Goal: Information Seeking & Learning: Learn about a topic

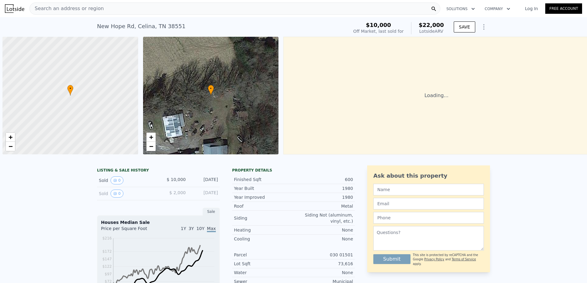
scroll to position [0, 2]
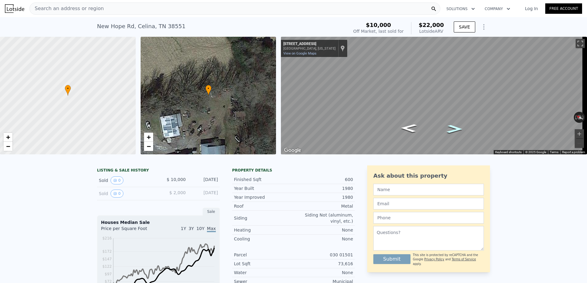
click at [453, 129] on icon "Go Southeast, E Lake Ave" at bounding box center [454, 129] width 30 height 12
click at [405, 127] on icon "Go Northwest, E Lake Ave" at bounding box center [409, 128] width 30 height 12
click at [406, 127] on icon "Go Northwest, E Lake Ave" at bounding box center [408, 129] width 28 height 12
click at [406, 127] on icon "Go Northwest, E Lake Ave" at bounding box center [409, 129] width 28 height 12
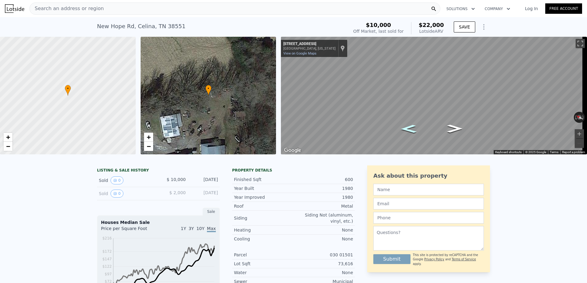
click at [406, 127] on icon "Go Northwest, E Lake Ave" at bounding box center [408, 129] width 29 height 12
click at [406, 127] on icon "Go Northwest, E Lake Ave" at bounding box center [409, 129] width 32 height 13
click at [454, 128] on icon "Go Southeast, E Lake Ave" at bounding box center [454, 128] width 32 height 13
click at [454, 128] on icon "Go Southeast, E Lake Ave" at bounding box center [454, 128] width 29 height 12
click at [454, 128] on icon "Go Southeast, E Lake Ave" at bounding box center [455, 129] width 28 height 12
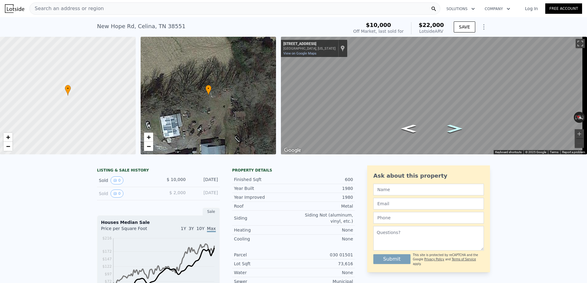
click at [454, 128] on icon "Go Southeast, E Lake Ave" at bounding box center [455, 129] width 28 height 12
click at [454, 128] on icon "Go Southeast, E Lake Ave" at bounding box center [454, 129] width 28 height 12
click at [454, 128] on icon "Go Southeast, E Lake Ave" at bounding box center [454, 129] width 30 height 12
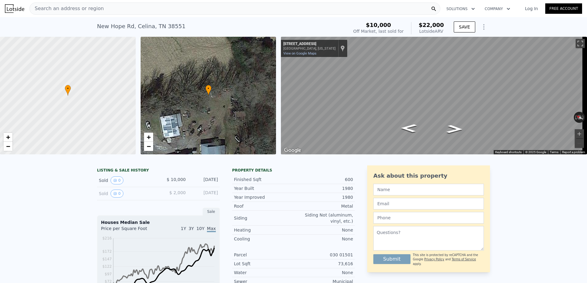
click at [454, 128] on icon "Go Southeast, E Lake Ave" at bounding box center [454, 129] width 30 height 12
click at [454, 128] on icon "Go Southeast, E Lake Ave" at bounding box center [454, 129] width 31 height 12
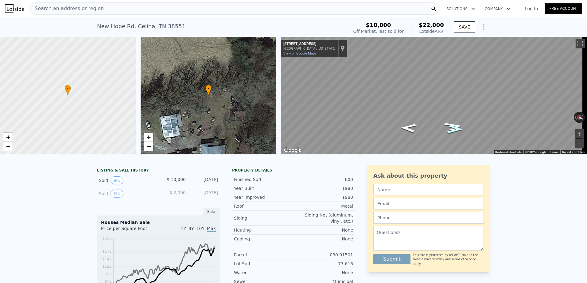
click at [454, 128] on icon "Go Southeast, E Lake Ave" at bounding box center [454, 129] width 30 height 12
click at [422, 135] on icon "Go West, Riverside Dr" at bounding box center [426, 135] width 42 height 11
click at [417, 133] on icon "Go Northwest, E Lake Ave" at bounding box center [409, 131] width 37 height 14
click at [457, 129] on icon "Go Southeast, E Lake Ave" at bounding box center [454, 129] width 30 height 12
click at [457, 129] on icon "Go Southeast, E Lake Ave" at bounding box center [455, 129] width 30 height 12
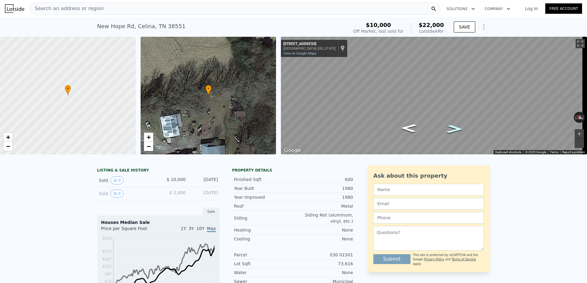
click at [457, 129] on icon "Go Southeast, E Lake Ave" at bounding box center [454, 129] width 30 height 12
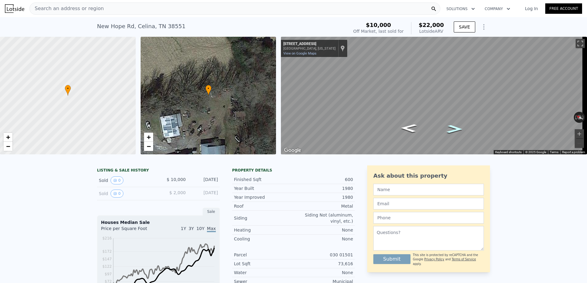
click at [452, 127] on icon "Go Southeast, E Lake Ave" at bounding box center [454, 129] width 30 height 12
click at [452, 127] on icon "Go Southeast, E Lake Ave" at bounding box center [455, 129] width 30 height 12
click at [452, 127] on icon "Go Southeast, E Lake Ave" at bounding box center [454, 129] width 31 height 12
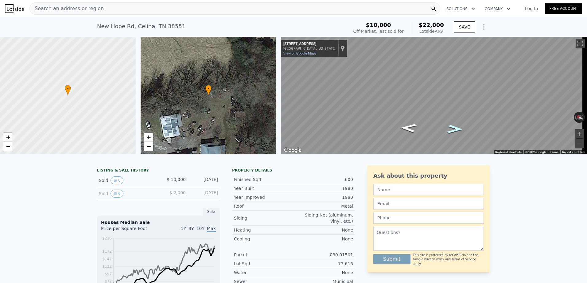
click at [452, 127] on icon "Go Southeast, E Lake Ave" at bounding box center [454, 129] width 30 height 12
click at [452, 127] on icon "Go Southeast, E Lake Ave" at bounding box center [454, 129] width 29 height 12
click at [452, 127] on icon "Go Southeast, E Lake Ave" at bounding box center [454, 129] width 28 height 12
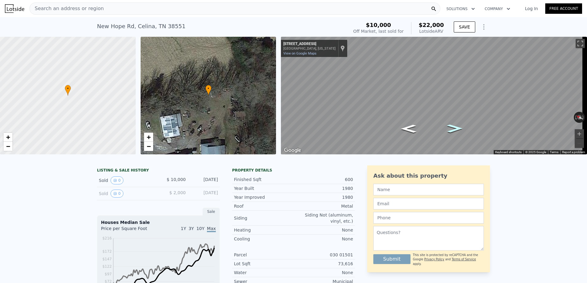
click at [452, 127] on icon "Go Southeast, E Lake Ave" at bounding box center [454, 129] width 28 height 12
click at [403, 128] on icon "Go Northwest, E Lake Ave" at bounding box center [408, 129] width 28 height 12
click at [403, 128] on icon "Go Northwest, E Lake Ave" at bounding box center [408, 129] width 29 height 12
click at [403, 128] on icon "Go Northwest, E Lake Ave" at bounding box center [408, 128] width 30 height 12
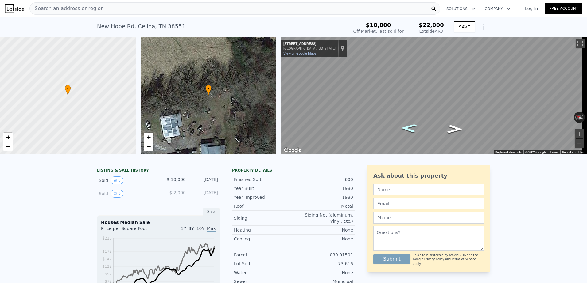
click at [403, 128] on icon "Go Northwest, E Lake Ave" at bounding box center [408, 128] width 30 height 12
click at [403, 128] on icon "Go Northwest, E Lake Ave" at bounding box center [408, 128] width 31 height 12
click at [453, 130] on icon "Go Southeast, E Lake Ave" at bounding box center [454, 129] width 31 height 12
click at [453, 130] on icon "Go Southeast, E Lake Ave" at bounding box center [454, 129] width 30 height 12
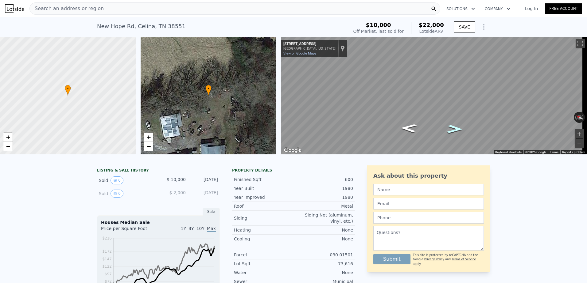
click at [453, 130] on icon "Go Southeast, E Lake Ave" at bounding box center [454, 129] width 30 height 12
click at [453, 130] on icon "Go Southeast, E Lake Ave" at bounding box center [454, 129] width 29 height 12
click at [453, 130] on icon "Go Southeast, E Lake Ave" at bounding box center [454, 129] width 28 height 12
click at [53, 12] on span "Search an address or region" at bounding box center [67, 8] width 74 height 7
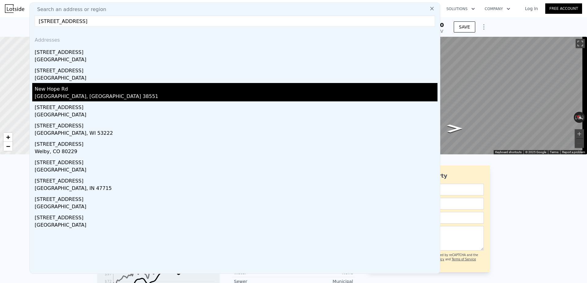
type input "8420 New Hope Rd Celina"
click at [46, 94] on div "Celina, TN 38551" at bounding box center [236, 97] width 402 height 9
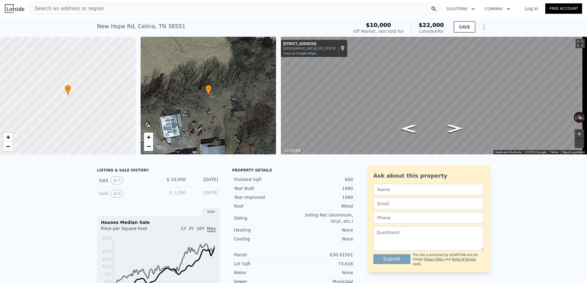
click at [575, 133] on button "Zoom in" at bounding box center [578, 133] width 9 height 9
click at [429, 34] on div "Lotside ARV" at bounding box center [430, 31] width 25 height 6
click at [175, 25] on div "New Hope Rd , Celina , TN 38551 Sold Jun 2019 for $10k (~ARV $22k )" at bounding box center [221, 28] width 249 height 17
drag, startPoint x: 175, startPoint y: 26, endPoint x: 83, endPoint y: 31, distance: 93.1
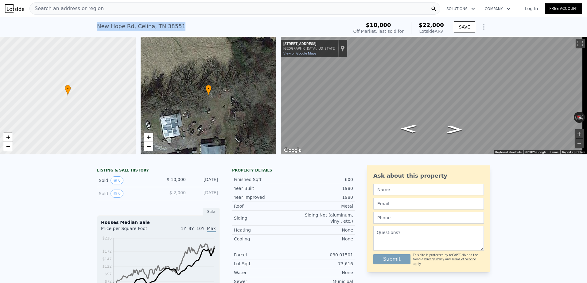
click at [83, 31] on div "New Hope Rd , Celina , TN 38551 Sold Jun 2019 for $10k (~ARV $22k ) $10,000 Off…" at bounding box center [293, 27] width 587 height 20
drag, startPoint x: 83, startPoint y: 31, endPoint x: 170, endPoint y: 26, distance: 87.9
drag, startPoint x: 170, startPoint y: 26, endPoint x: 148, endPoint y: 26, distance: 21.8
drag, startPoint x: 148, startPoint y: 26, endPoint x: 177, endPoint y: 23, distance: 28.8
click at [177, 23] on div "New Hope Rd , Celina , TN 38551 Sold Jun 2019 for $10k (~ARV $22k )" at bounding box center [221, 28] width 249 height 17
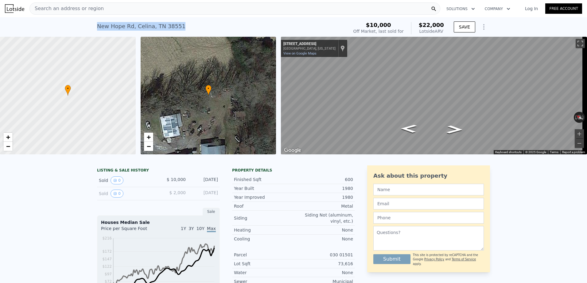
drag, startPoint x: 175, startPoint y: 27, endPoint x: 90, endPoint y: 29, distance: 85.3
click at [90, 29] on div "New Hope Rd , Celina , TN 38551 Sold Jun 2019 for $10k (~ARV $22k ) $10,000 Off…" at bounding box center [293, 27] width 587 height 20
drag, startPoint x: 199, startPoint y: 25, endPoint x: 186, endPoint y: 23, distance: 14.0
click at [186, 23] on div "New Hope Rd , Celina , TN 38551 Sold Jun 2019 for $10k (~ARV $22k )" at bounding box center [221, 28] width 249 height 17
click at [183, 25] on div "New Hope Rd , Celina , TN 38551 Sold Jun 2019 for $10k (~ARV $22k )" at bounding box center [221, 28] width 249 height 17
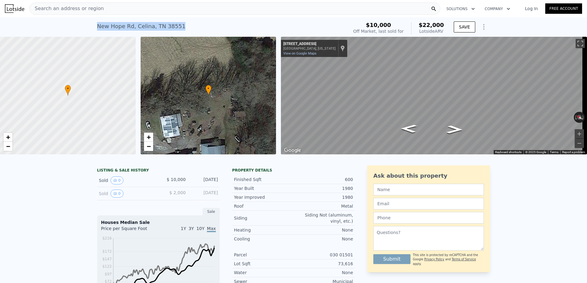
drag, startPoint x: 182, startPoint y: 26, endPoint x: 84, endPoint y: 33, distance: 97.8
click at [84, 33] on div "New Hope Rd , Celina , TN 38551 Sold Jun 2019 for $10k (~ARV $22k ) $10,000 Off…" at bounding box center [293, 27] width 587 height 20
drag, startPoint x: 168, startPoint y: 29, endPoint x: 184, endPoint y: 23, distance: 17.3
click at [184, 23] on div "New Hope Rd , Celina , TN 38551 Sold Jun 2019 for $10k (~ARV $22k )" at bounding box center [221, 28] width 249 height 17
drag, startPoint x: 182, startPoint y: 27, endPoint x: 83, endPoint y: 33, distance: 99.9
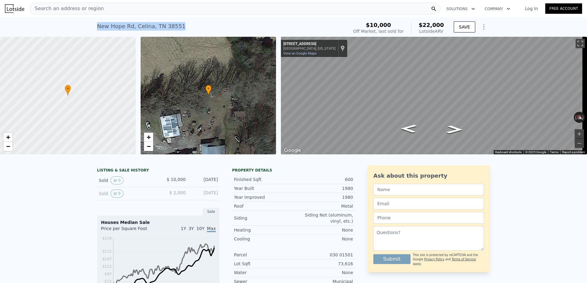
click at [83, 33] on div "New Hope Rd , Celina , TN 38551 Sold Jun 2019 for $10k (~ARV $22k ) $10,000 Off…" at bounding box center [293, 27] width 587 height 20
drag, startPoint x: 83, startPoint y: 33, endPoint x: 182, endPoint y: 26, distance: 99.3
click at [182, 26] on div "New Hope Rd , Celina , TN 38551 Sold Jun 2019 for $10k (~ARV $22k )" at bounding box center [221, 28] width 249 height 17
drag, startPoint x: 178, startPoint y: 26, endPoint x: 83, endPoint y: 33, distance: 95.4
click at [83, 33] on div "New Hope Rd , Celina , TN 38551 Sold Jun 2019 for $10k (~ARV $22k ) $10,000 Off…" at bounding box center [293, 27] width 587 height 20
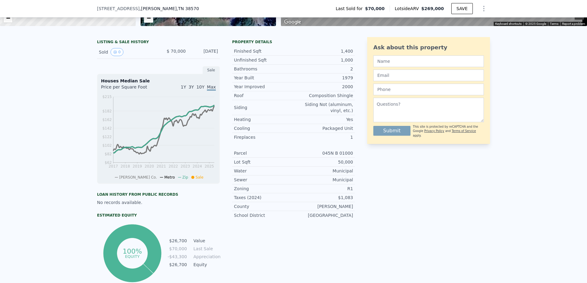
scroll to position [124, 0]
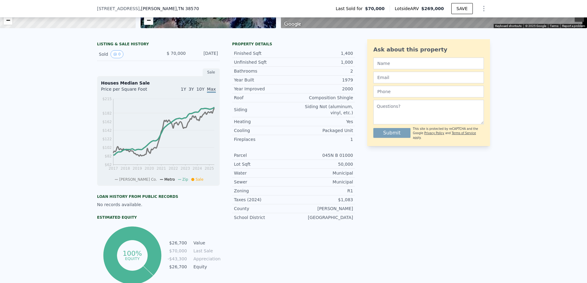
click at [186, 92] on span "1Y" at bounding box center [183, 89] width 5 height 5
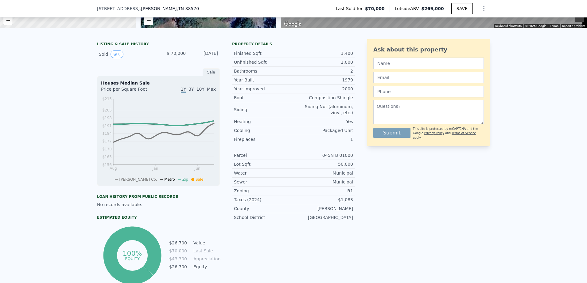
click at [193, 92] on span "3Y" at bounding box center [190, 89] width 5 height 5
click at [201, 92] on span "10Y" at bounding box center [200, 89] width 8 height 5
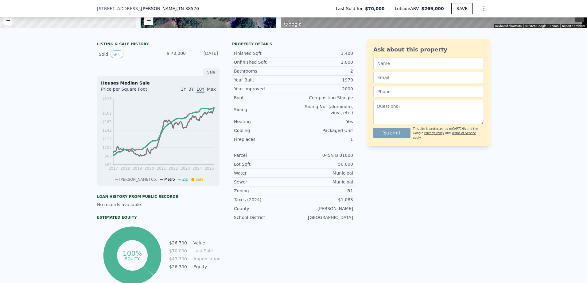
click at [210, 92] on span "Max" at bounding box center [211, 89] width 9 height 5
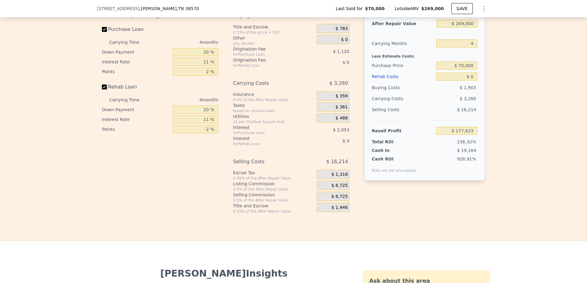
scroll to position [865, 0]
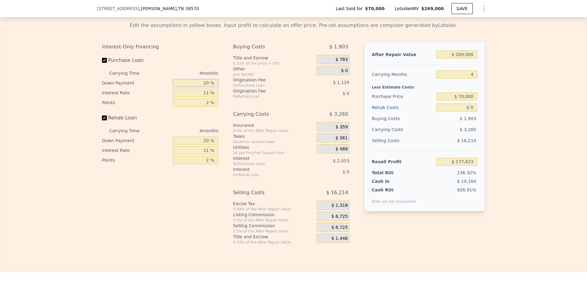
drag, startPoint x: 206, startPoint y: 87, endPoint x: 203, endPoint y: 89, distance: 4.0
click at [203, 87] on input "20 %" at bounding box center [195, 83] width 45 height 8
type input "10 %"
type input "$ 177,223"
type input "10 %"
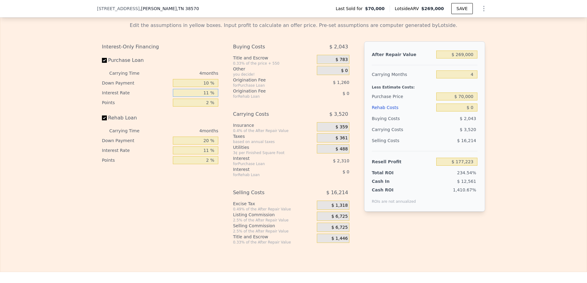
click at [205, 97] on input "11 %" at bounding box center [195, 93] width 45 height 8
click at [207, 97] on input "11 %" at bounding box center [195, 93] width 45 height 8
drag, startPoint x: 207, startPoint y: 97, endPoint x: 199, endPoint y: 99, distance: 8.7
click at [199, 97] on input "11 %" at bounding box center [195, 93] width 45 height 8
type input "7 %"
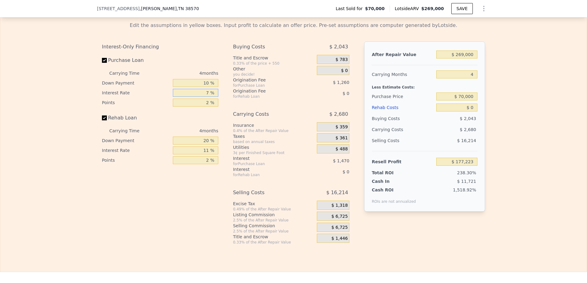
type input "$ 178,063"
type input "7 %"
drag, startPoint x: 207, startPoint y: 107, endPoint x: 202, endPoint y: 107, distance: 5.2
click at [202, 107] on input "2 %" at bounding box center [195, 103] width 45 height 8
type input ".5 %"
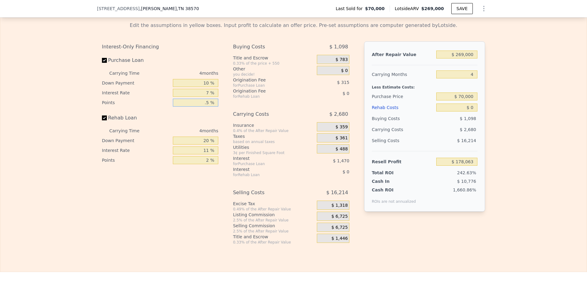
type input "$ 179,008"
type input "0.50 %"
drag, startPoint x: 207, startPoint y: 155, endPoint x: 197, endPoint y: 155, distance: 10.4
click at [197, 155] on input "11 %" at bounding box center [195, 151] width 45 height 8
type input "9 %"
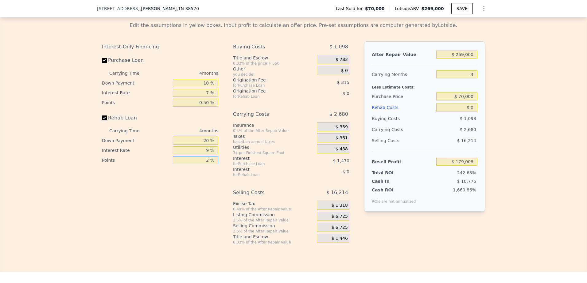
drag, startPoint x: 209, startPoint y: 164, endPoint x: 201, endPoint y: 164, distance: 7.7
click at [201, 164] on input "2 %" at bounding box center [195, 160] width 45 height 8
type input "1 %"
drag, startPoint x: 206, startPoint y: 106, endPoint x: 198, endPoint y: 108, distance: 8.9
click at [198, 107] on input "0.50 %" at bounding box center [195, 103] width 45 height 8
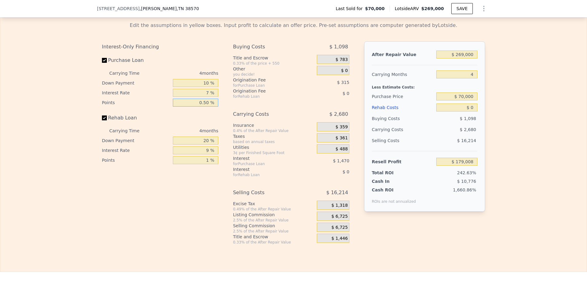
type input "1 %"
type input "$ 178,693"
type input "1 %"
drag, startPoint x: 204, startPoint y: 145, endPoint x: 197, endPoint y: 144, distance: 7.1
click at [201, 144] on input "20 %" at bounding box center [195, 141] width 45 height 8
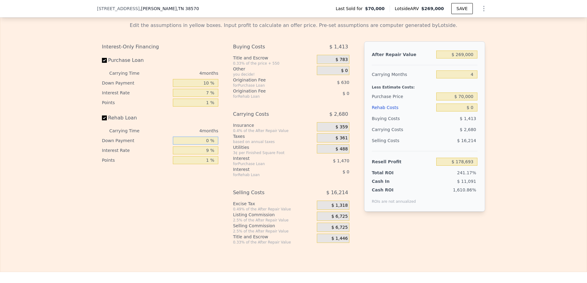
type input "0 %"
drag, startPoint x: 466, startPoint y: 79, endPoint x: 474, endPoint y: 78, distance: 7.8
click at [474, 78] on input "4" at bounding box center [456, 75] width 41 height 8
type input "6"
type input "$ 177,353"
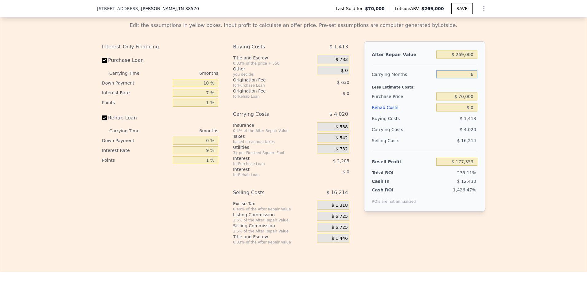
type input "6"
drag, startPoint x: 472, startPoint y: 100, endPoint x: 457, endPoint y: 101, distance: 15.1
click at [457, 101] on input "$ 70,000" at bounding box center [456, 97] width 41 height 8
click at [464, 101] on input "$ 70,000" at bounding box center [456, 97] width 41 height 8
drag, startPoint x: 463, startPoint y: 101, endPoint x: 459, endPoint y: 102, distance: 4.0
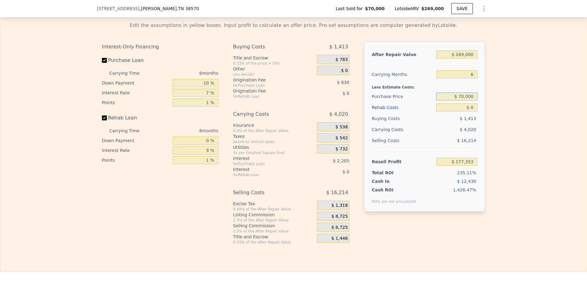
click at [459, 101] on input "$ 70,000" at bounding box center [456, 97] width 41 height 8
type input "$ 249,000"
type input "-$ 9,488"
drag, startPoint x: 456, startPoint y: 60, endPoint x: 463, endPoint y: 58, distance: 7.0
click at [463, 58] on input "$ 269,000" at bounding box center [456, 55] width 41 height 8
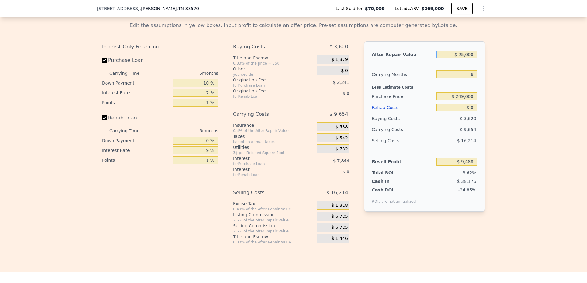
type input "$ 250,000"
type input "-$ 27,344"
type input "$ 250,000"
drag, startPoint x: 463, startPoint y: 100, endPoint x: 456, endPoint y: 102, distance: 6.8
click at [456, 101] on input "$ 249,000" at bounding box center [456, 97] width 41 height 8
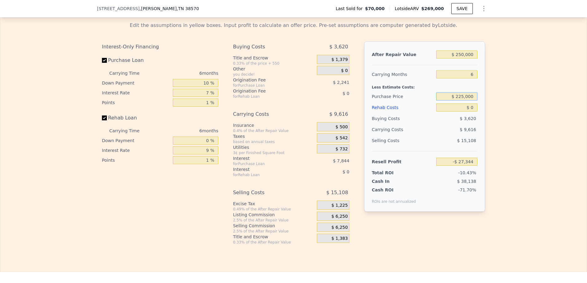
type input "$ 225,000"
type input "-$ 2,292"
drag, startPoint x: 462, startPoint y: 101, endPoint x: 456, endPoint y: 101, distance: 6.2
click at [456, 101] on input "$ 225,000" at bounding box center [456, 97] width 41 height 8
type input "$ 175,000"
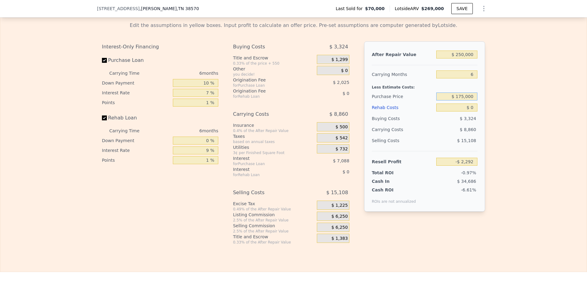
type input "$ 49,896"
type input "$ 269,000"
type input "4"
drag, startPoint x: 462, startPoint y: 101, endPoint x: 459, endPoint y: 102, distance: 4.0
click at [459, 101] on input "$ 175,000" at bounding box center [456, 97] width 41 height 8
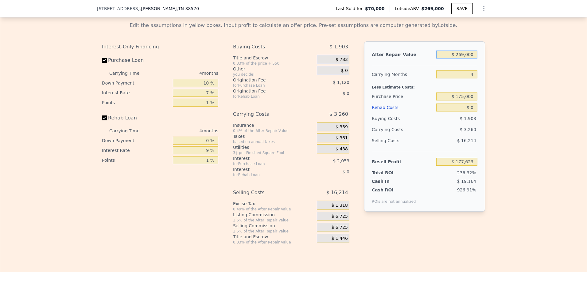
type input "$ 67,513"
click at [462, 59] on input "$ 269,000" at bounding box center [456, 55] width 41 height 8
drag, startPoint x: 462, startPoint y: 59, endPoint x: 459, endPoint y: 60, distance: 3.2
click at [459, 59] on input "$ 269,000" at bounding box center [456, 55] width 41 height 8
type input "$ 250,000"
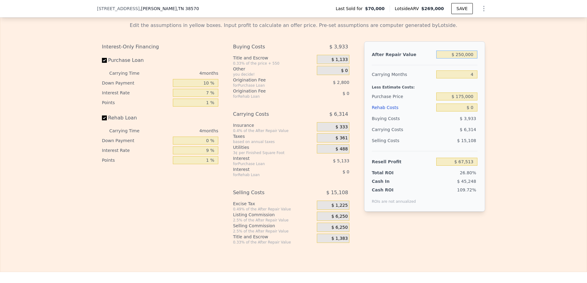
type input "$ 49,645"
type input "$ 250,000"
drag, startPoint x: 463, startPoint y: 102, endPoint x: 459, endPoint y: 102, distance: 4.1
click at [459, 101] on input "$ 175,000" at bounding box center [456, 97] width 41 height 8
type input "$ 195,000"
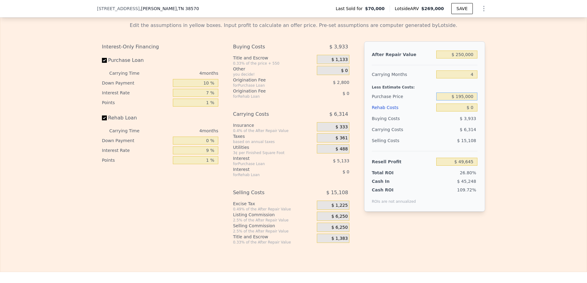
type input "$ 28,671"
click at [469, 112] on input "$ 0" at bounding box center [456, 108] width 41 height 8
click at [462, 10] on button "SAVE" at bounding box center [461, 8] width 21 height 11
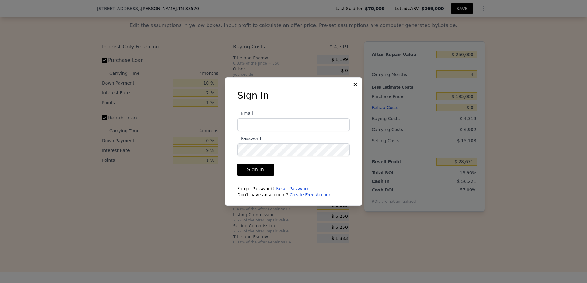
type input "cjjvrei@gmail.com"
click at [257, 171] on button "Sign In" at bounding box center [255, 170] width 37 height 12
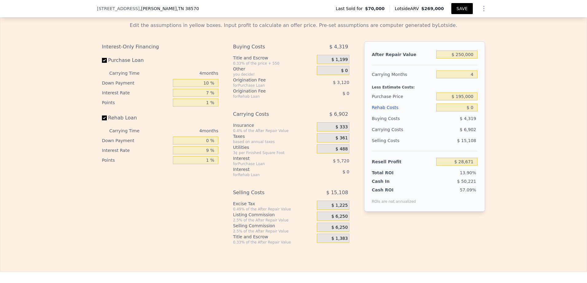
click at [461, 7] on button "SAVE" at bounding box center [461, 8] width 21 height 11
click at [483, 9] on icon "Show Options" at bounding box center [483, 8] width 1 height 5
click at [439, 37] on div "Share Analysis" at bounding box center [455, 37] width 69 height 12
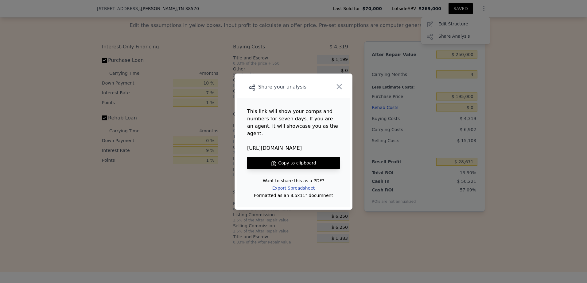
click at [295, 184] on div "Export Spreadsheet" at bounding box center [293, 188] width 52 height 11
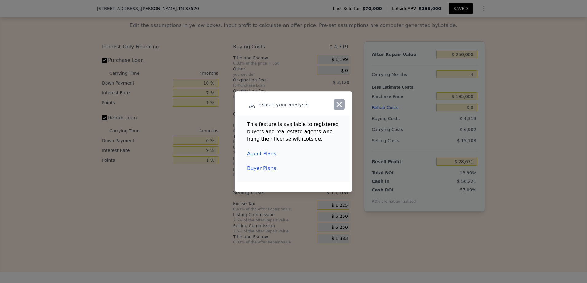
click at [339, 106] on icon "button" at bounding box center [339, 104] width 9 height 9
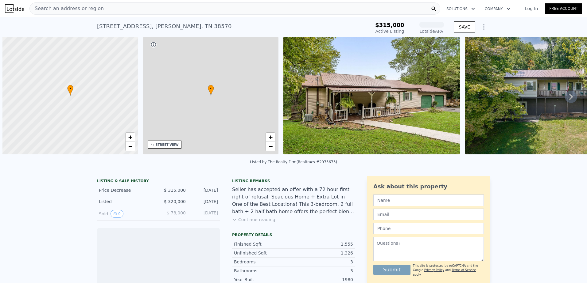
scroll to position [0, 2]
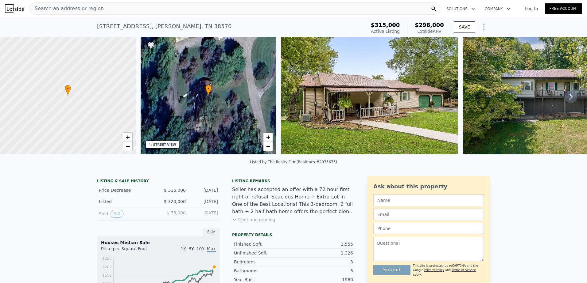
click at [565, 99] on icon at bounding box center [570, 97] width 12 height 12
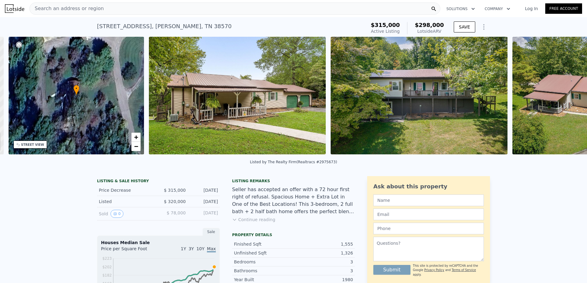
scroll to position [0, 143]
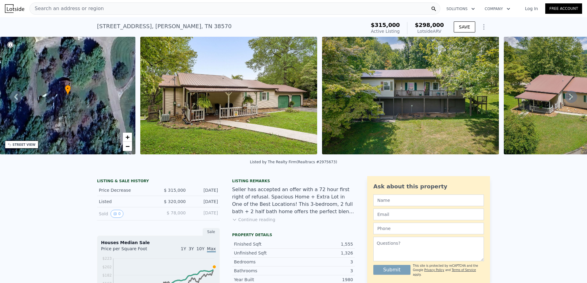
click at [565, 99] on icon at bounding box center [570, 97] width 12 height 12
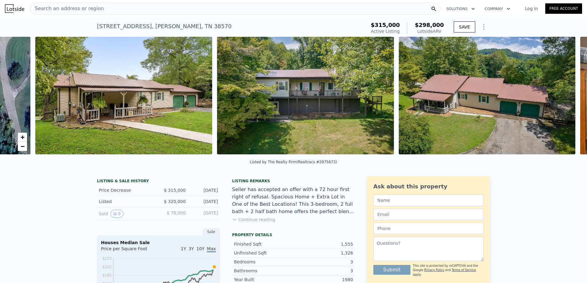
scroll to position [0, 281]
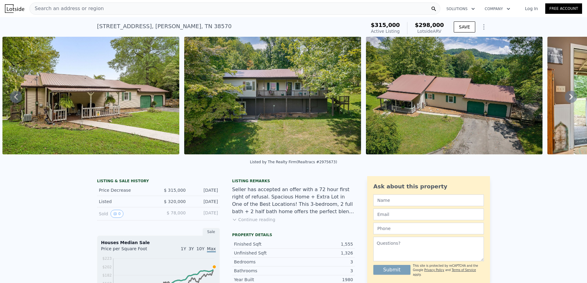
click at [565, 99] on icon at bounding box center [570, 97] width 12 height 12
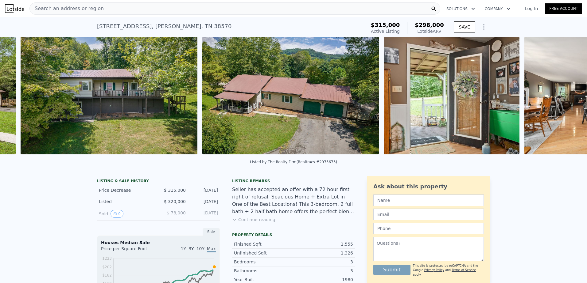
scroll to position [0, 462]
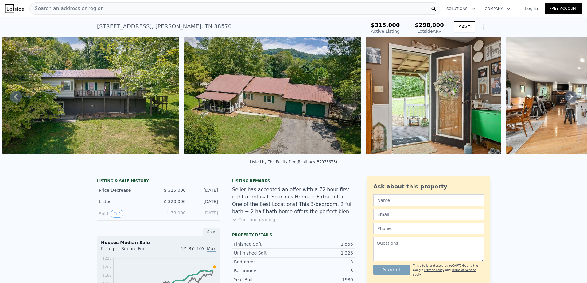
click at [565, 99] on icon at bounding box center [570, 97] width 12 height 12
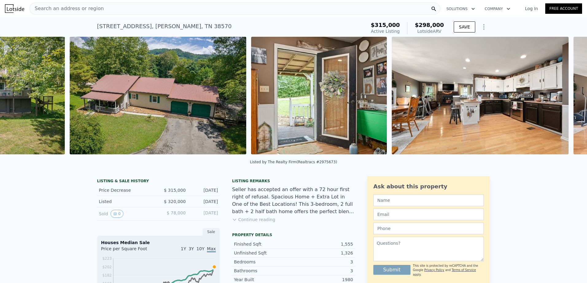
scroll to position [0, 644]
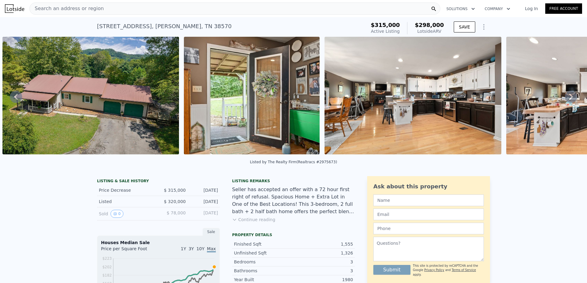
click at [565, 99] on icon at bounding box center [570, 97] width 12 height 12
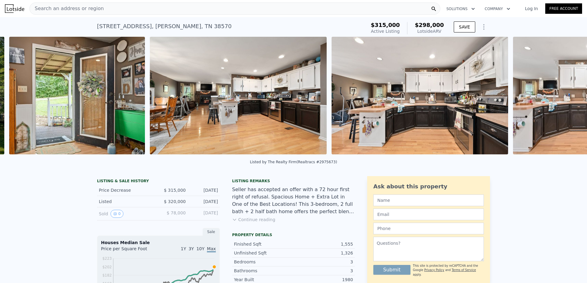
scroll to position [0, 825]
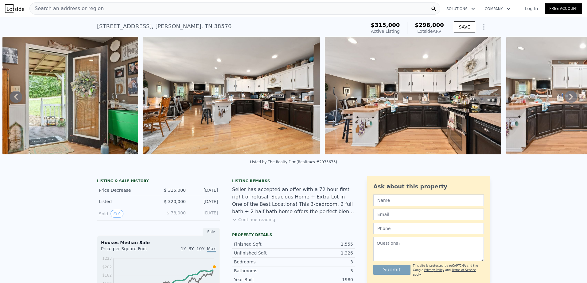
click at [565, 99] on icon at bounding box center [570, 97] width 12 height 12
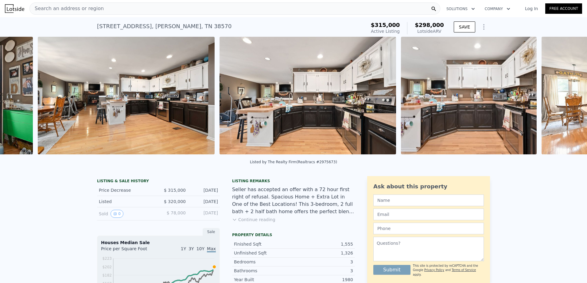
scroll to position [0, 966]
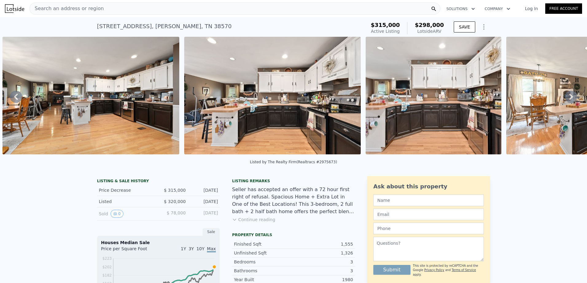
click at [565, 99] on icon at bounding box center [570, 97] width 12 height 12
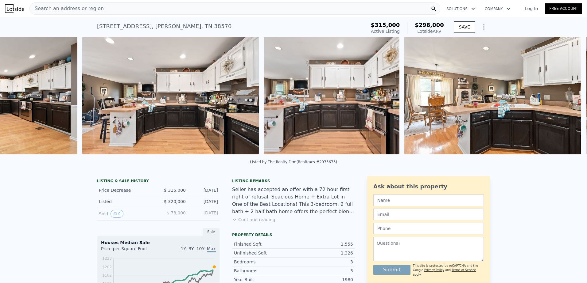
scroll to position [0, 1147]
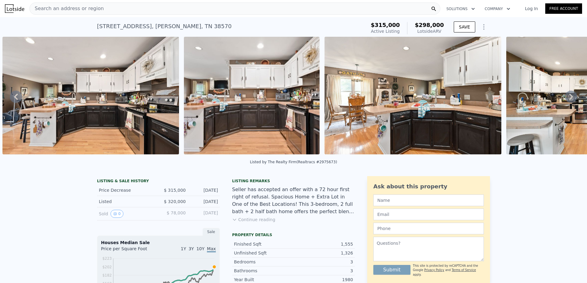
click at [569, 97] on icon at bounding box center [571, 97] width 4 height 6
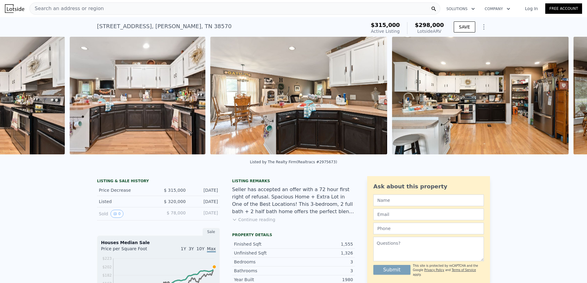
scroll to position [0, 1329]
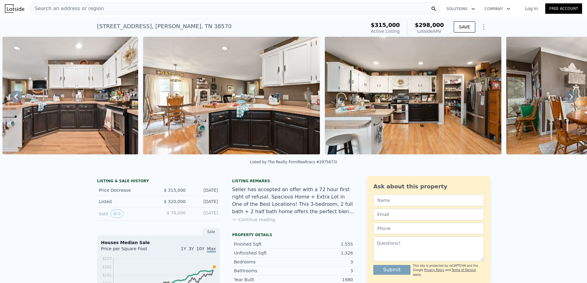
click at [569, 98] on icon at bounding box center [571, 97] width 4 height 6
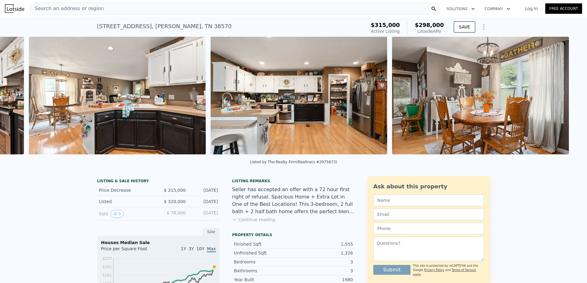
scroll to position [0, 1469]
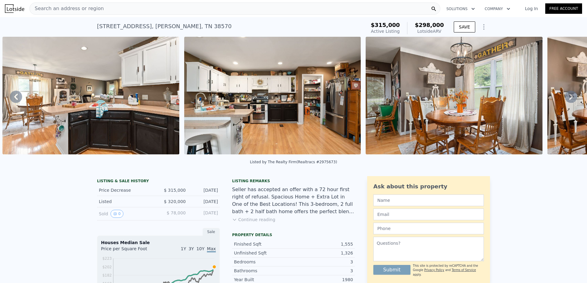
click at [569, 98] on icon at bounding box center [571, 97] width 4 height 6
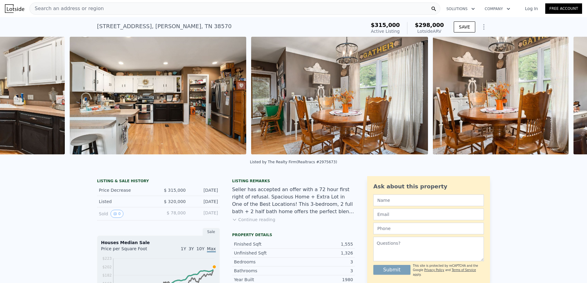
scroll to position [0, 1651]
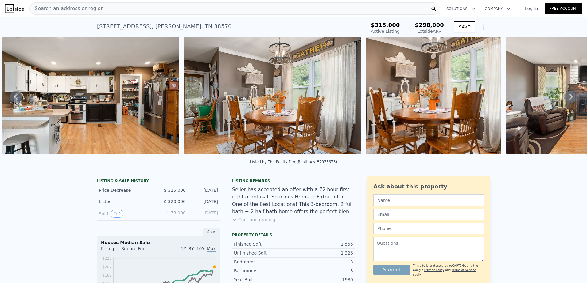
click at [569, 98] on icon at bounding box center [571, 97] width 4 height 6
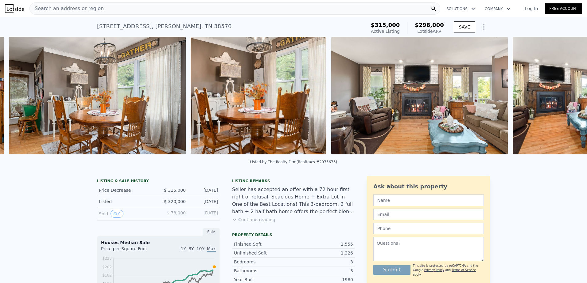
scroll to position [0, 1832]
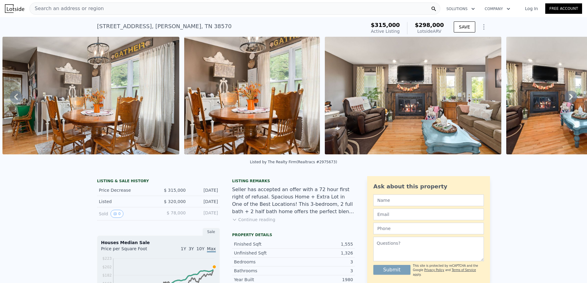
click at [235, 223] on button "Continue reading" at bounding box center [253, 220] width 43 height 6
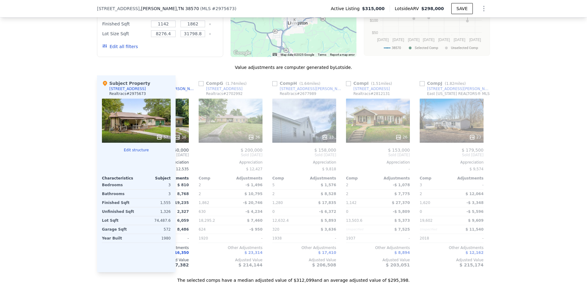
scroll to position [0, 429]
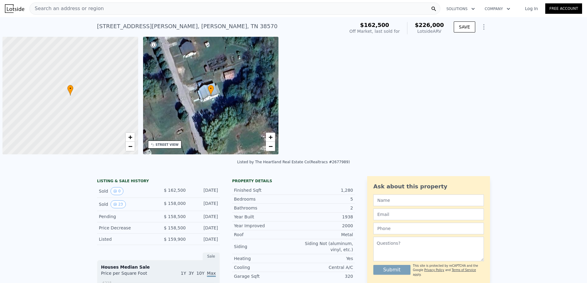
scroll to position [0, 2]
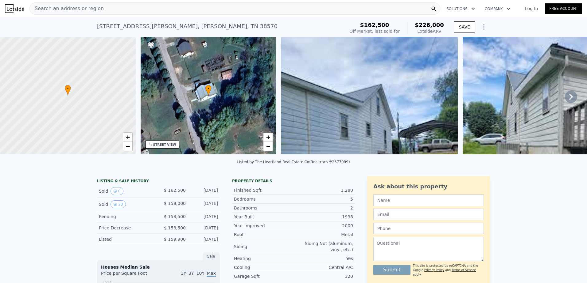
click at [388, 89] on img at bounding box center [369, 96] width 177 height 118
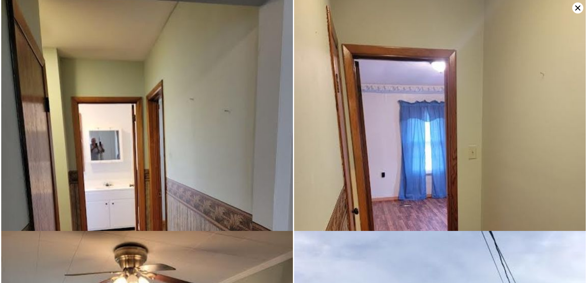
scroll to position [0, 0]
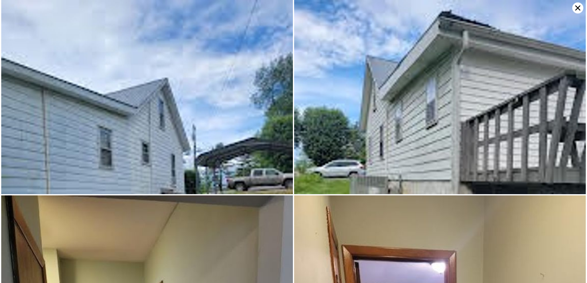
click at [578, 9] on icon at bounding box center [577, 8] width 5 height 5
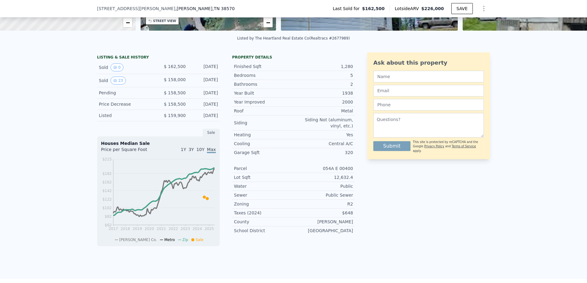
scroll to position [113, 0]
